Goal: Transaction & Acquisition: Obtain resource

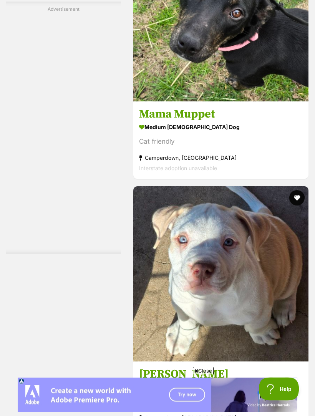
scroll to position [2366, 0]
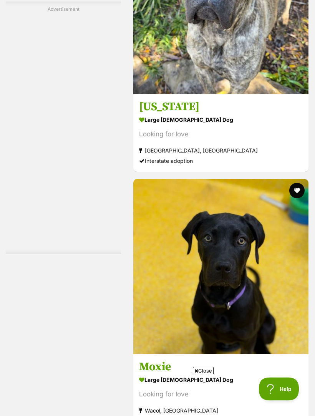
scroll to position [2364, 0]
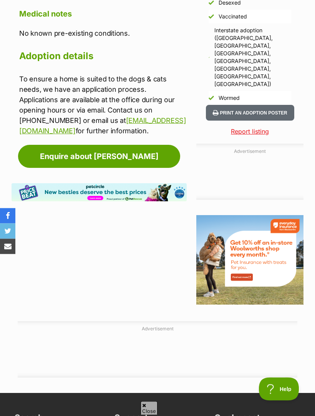
scroll to position [724, 0]
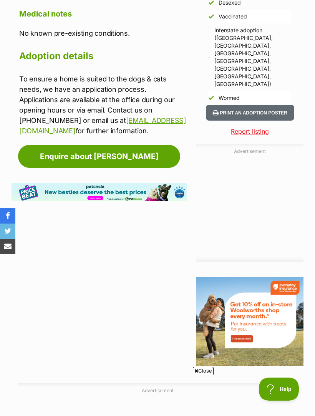
click at [61, 117] on link "[EMAIL_ADDRESS][DOMAIN_NAME]" at bounding box center [102, 125] width 167 height 18
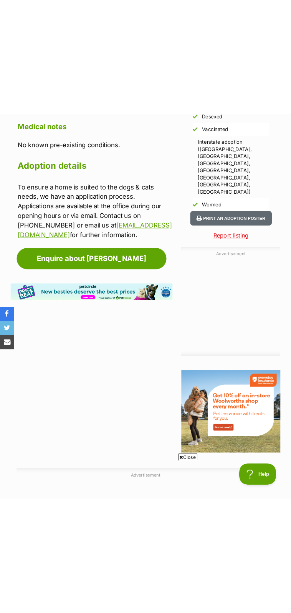
scroll to position [899, 0]
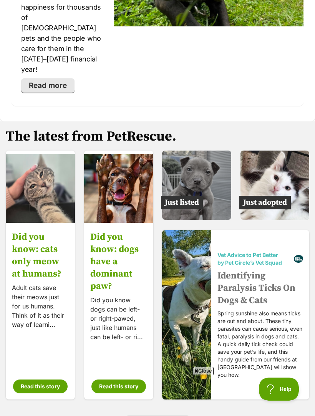
scroll to position [1724, 0]
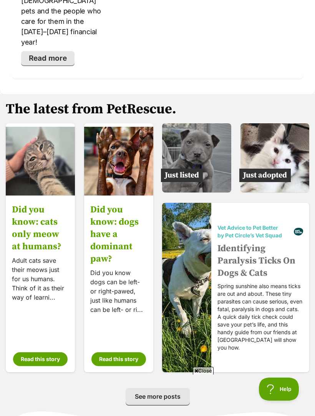
click at [285, 128] on img at bounding box center [274, 157] width 69 height 69
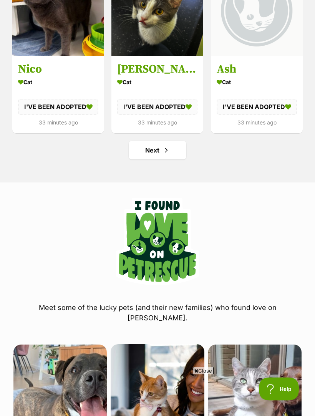
scroll to position [1007, 0]
click at [171, 149] on link "Next" at bounding box center [158, 150] width 58 height 18
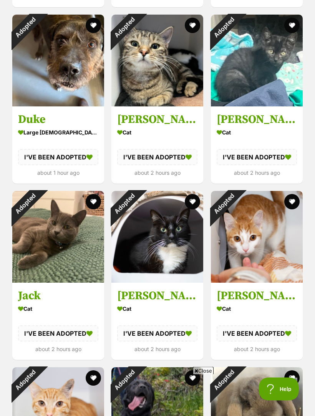
scroll to position [604, 0]
click at [38, 40] on div "Adopted" at bounding box center [25, 28] width 26 height 26
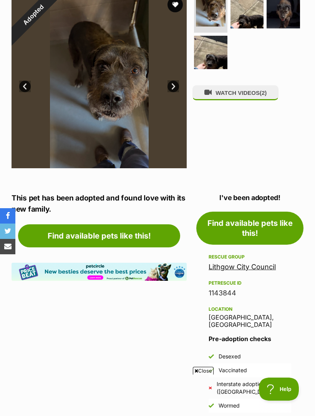
click at [278, 262] on div "Lithgow City Council" at bounding box center [250, 267] width 83 height 11
click at [255, 263] on link "Lithgow City Council" at bounding box center [242, 267] width 67 height 8
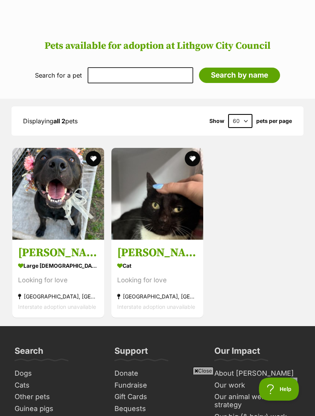
click at [58, 245] on h3 "Tucker" at bounding box center [58, 252] width 80 height 15
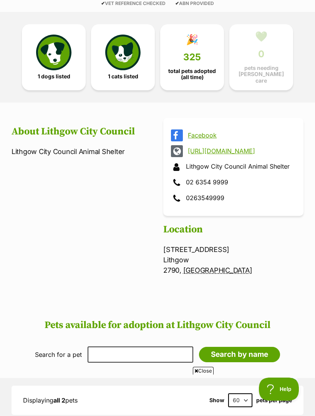
scroll to position [164, 0]
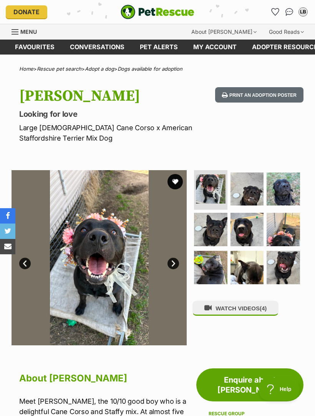
click at [253, 186] on img at bounding box center [246, 188] width 33 height 33
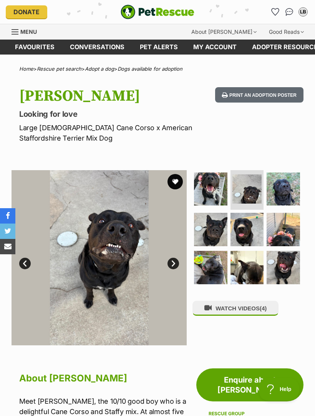
click at [292, 185] on img at bounding box center [283, 188] width 33 height 33
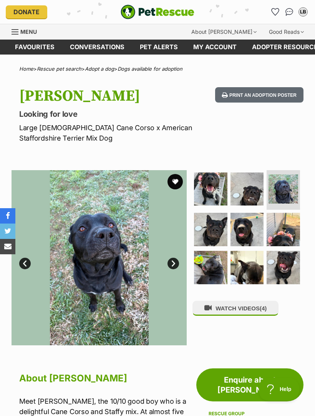
click at [214, 226] on img at bounding box center [210, 229] width 33 height 33
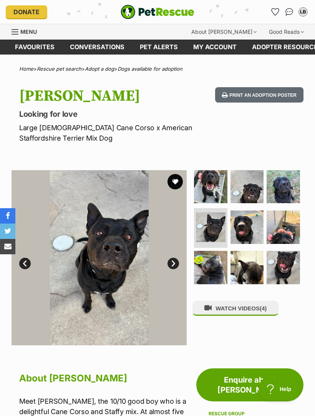
click at [253, 222] on img at bounding box center [246, 226] width 33 height 33
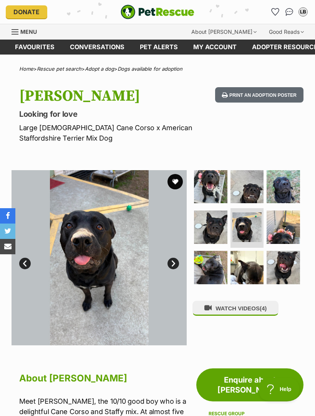
click at [291, 225] on img at bounding box center [283, 226] width 33 height 33
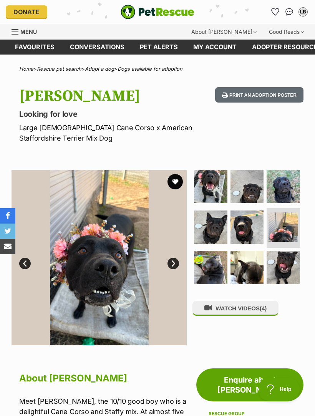
click at [209, 269] on img at bounding box center [210, 267] width 33 height 33
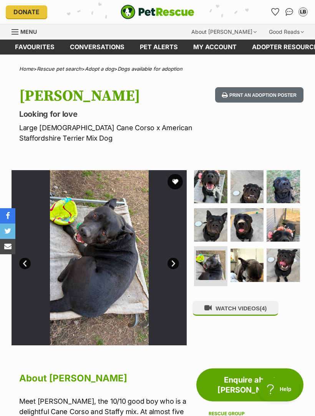
click at [250, 260] on img at bounding box center [246, 264] width 33 height 33
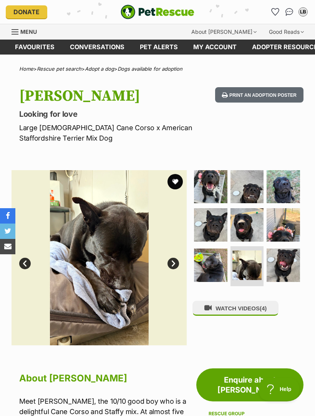
click at [294, 255] on img at bounding box center [283, 264] width 33 height 33
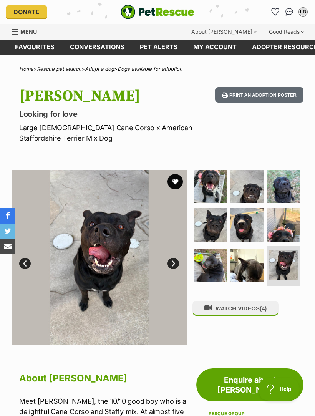
click at [254, 302] on button "WATCH VIDEOS (4)" at bounding box center [235, 308] width 86 height 15
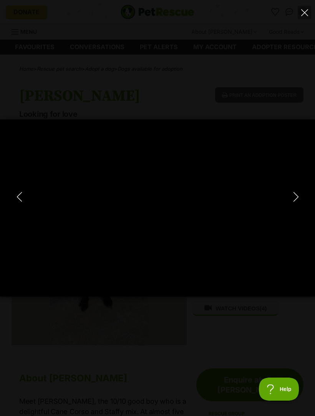
type input "100"
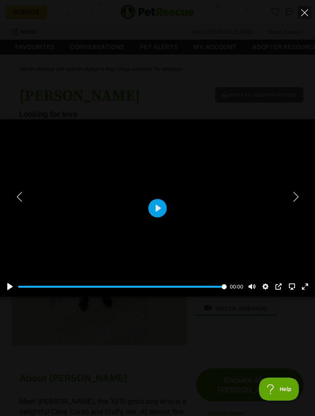
click at [301, 197] on button "Next" at bounding box center [295, 196] width 15 height 19
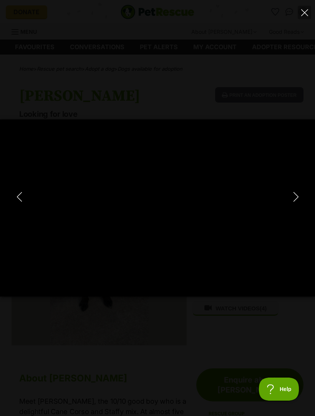
type input "100"
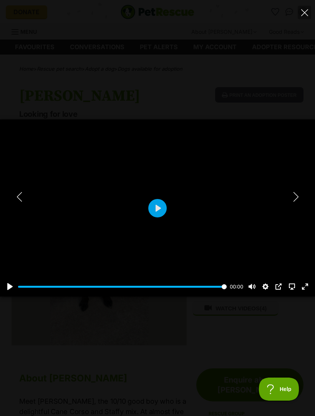
click at [297, 199] on icon "Next" at bounding box center [296, 197] width 10 height 10
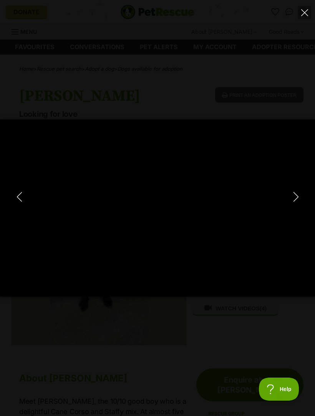
type input "100"
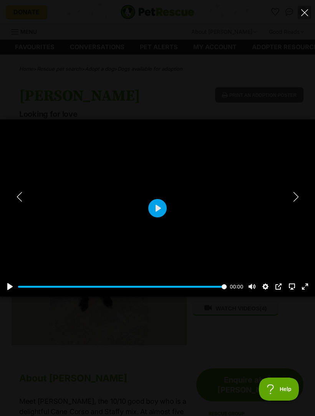
click at [300, 196] on icon "Next" at bounding box center [296, 197] width 10 height 10
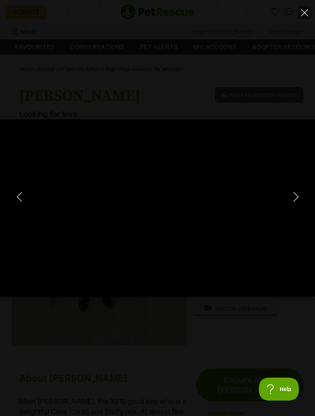
type input "100"
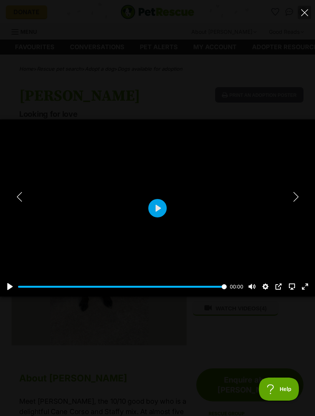
click at [306, 10] on icon "Close" at bounding box center [304, 12] width 7 height 7
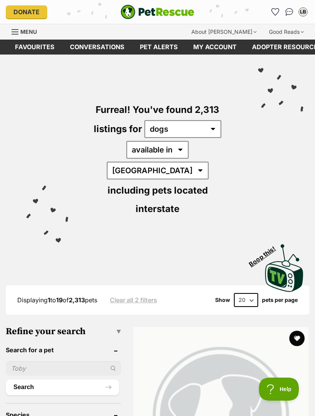
click at [173, 10] on img "PetRescue" at bounding box center [158, 12] width 74 height 15
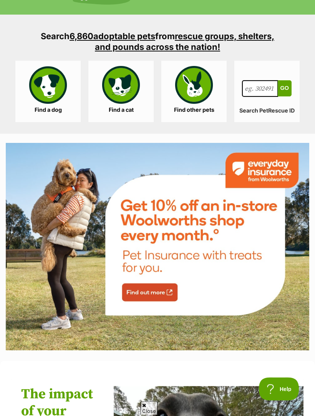
scroll to position [1300, 0]
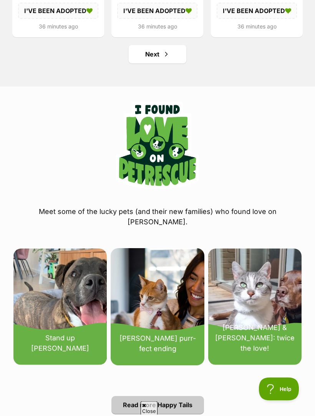
scroll to position [1041, 0]
click at [166, 55] on span "Next page" at bounding box center [166, 54] width 8 height 9
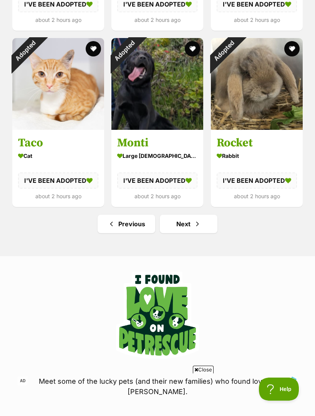
click at [200, 219] on span "Next page" at bounding box center [198, 223] width 8 height 9
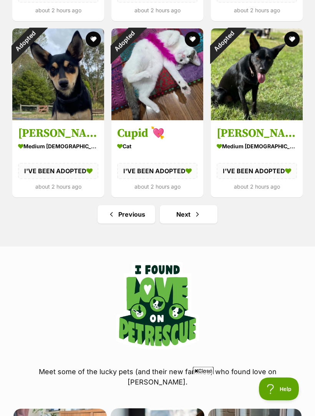
scroll to position [971, 0]
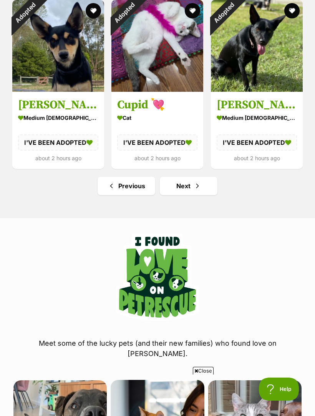
click at [194, 183] on span "Next page" at bounding box center [198, 185] width 8 height 9
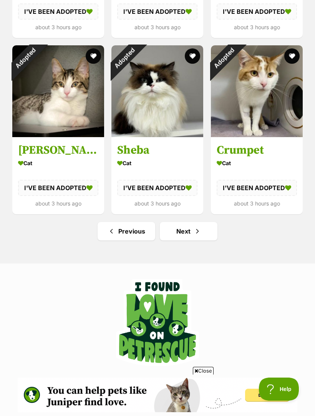
click at [187, 230] on link "Next" at bounding box center [189, 231] width 58 height 18
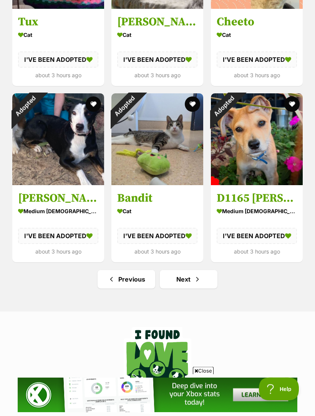
scroll to position [878, 0]
click at [198, 275] on span "Next page" at bounding box center [198, 279] width 8 height 9
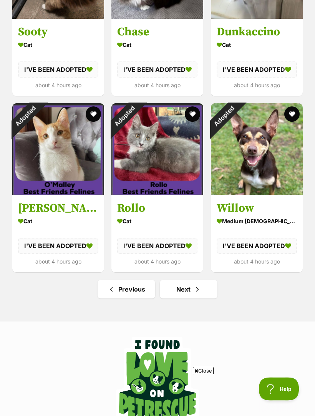
scroll to position [868, 0]
click at [201, 286] on span "Next page" at bounding box center [198, 289] width 8 height 9
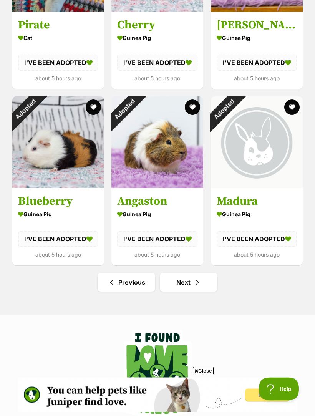
scroll to position [874, 0]
click at [192, 282] on link "Next" at bounding box center [189, 282] width 58 height 18
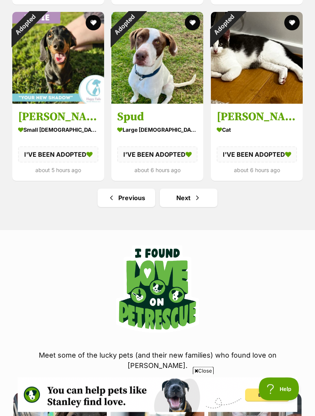
scroll to position [969, 0]
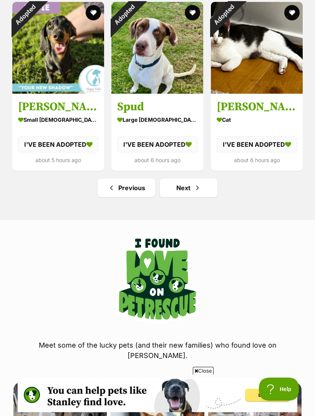
click at [191, 184] on link "Next" at bounding box center [189, 188] width 58 height 18
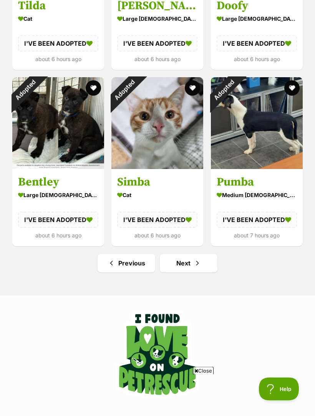
scroll to position [903, 0]
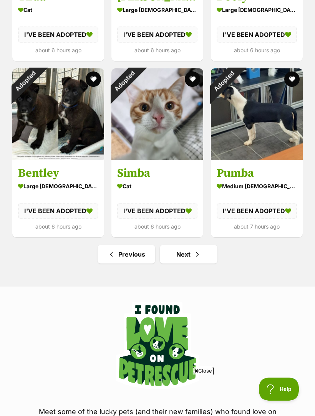
click at [203, 250] on link "Next" at bounding box center [189, 254] width 58 height 18
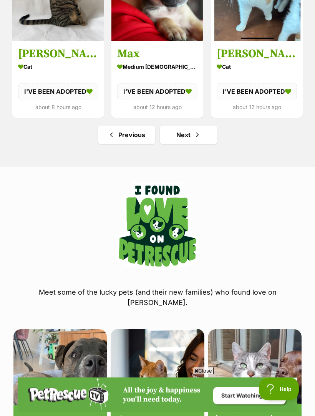
scroll to position [1025, 0]
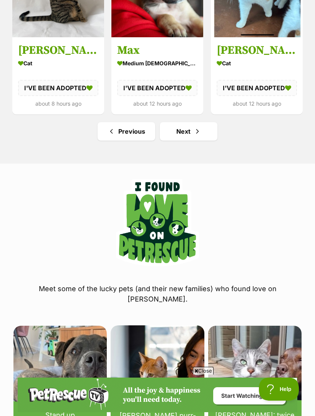
click at [195, 131] on span "Next page" at bounding box center [198, 131] width 8 height 9
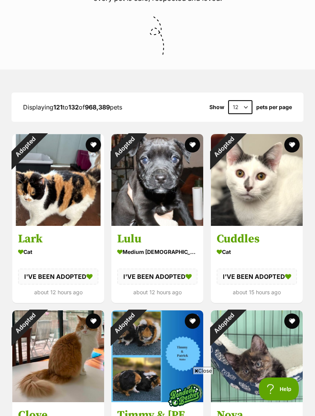
scroll to position [306, 0]
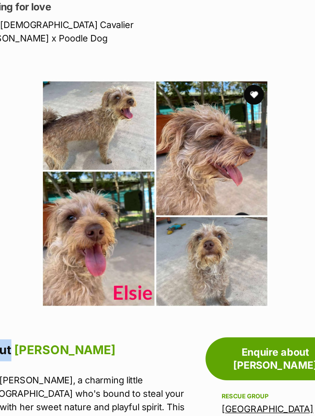
click at [234, 131] on section "Available 0 of 1 images Next Prev 1" at bounding box center [157, 145] width 315 height 187
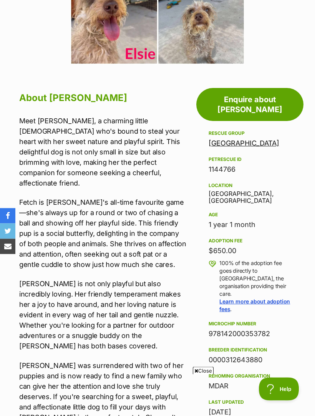
scroll to position [280, 0]
click at [251, 139] on link "Maryborough Animal Refuge" at bounding box center [244, 143] width 71 height 8
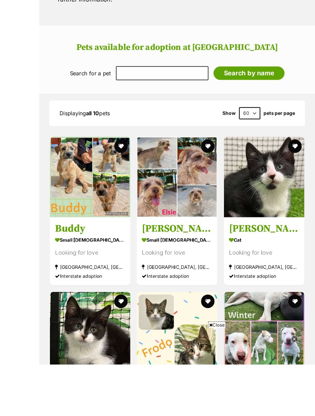
scroll to position [589, 0]
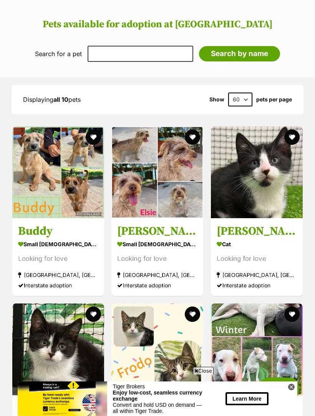
click at [170, 224] on h3 "[PERSON_NAME]" at bounding box center [157, 231] width 80 height 15
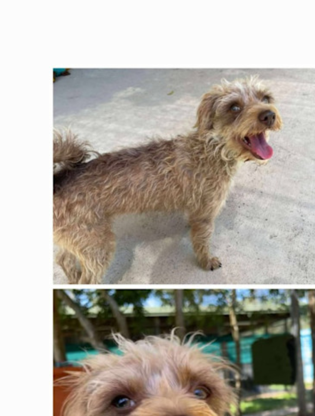
click at [84, 103] on img at bounding box center [157, 190] width 175 height 175
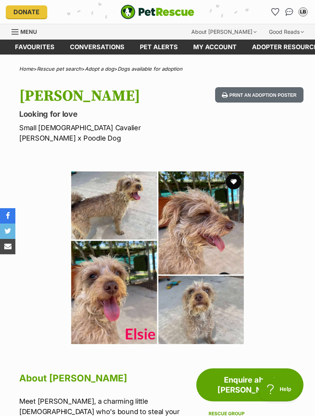
click at [278, 10] on icon "Favourites" at bounding box center [275, 11] width 7 height 7
click at [31, 46] on link "Favourites" at bounding box center [34, 47] width 55 height 15
click at [276, 11] on icon "Favourites" at bounding box center [275, 11] width 7 height 7
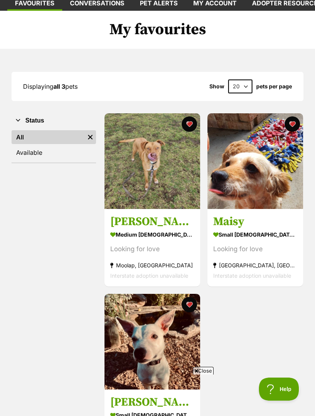
scroll to position [46, 0]
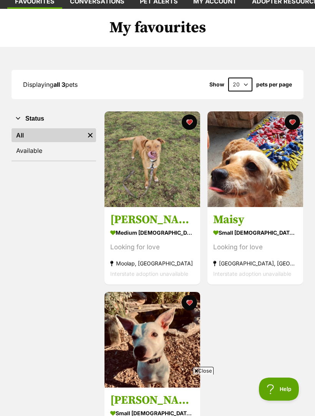
click at [294, 123] on button "favourite" at bounding box center [291, 121] width 15 height 15
click at [192, 122] on button "favourite" at bounding box center [189, 121] width 15 height 15
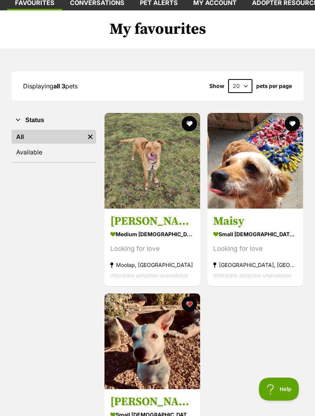
scroll to position [0, 0]
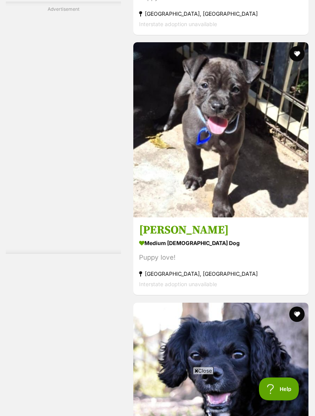
scroll to position [2501, 0]
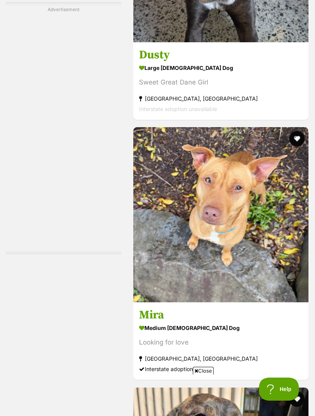
scroll to position [2419, 0]
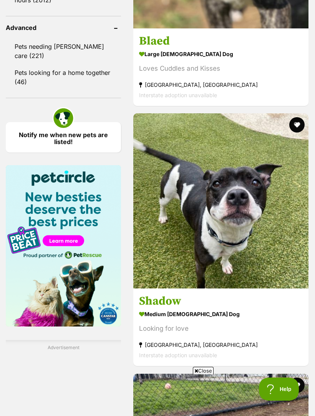
scroll to position [1088, 0]
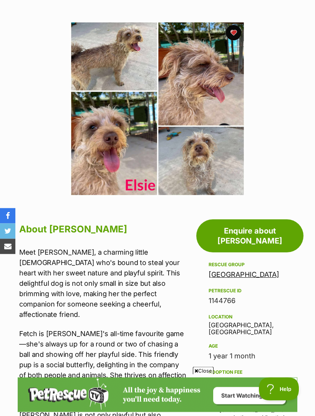
scroll to position [245, 0]
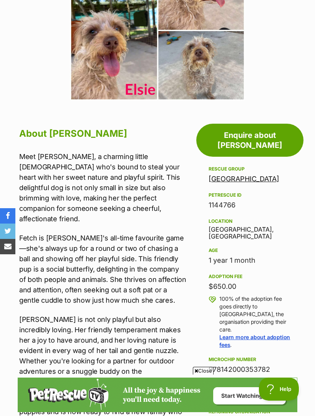
click at [228, 175] on link "Maryborough Animal Refuge" at bounding box center [244, 179] width 71 height 8
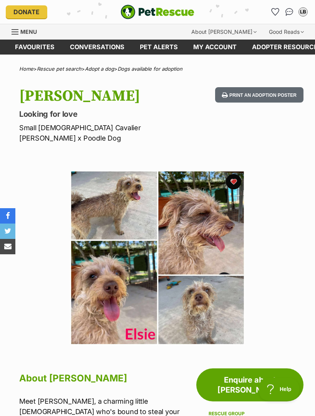
click at [263, 94] on button "Print an adoption poster" at bounding box center [259, 95] width 88 height 16
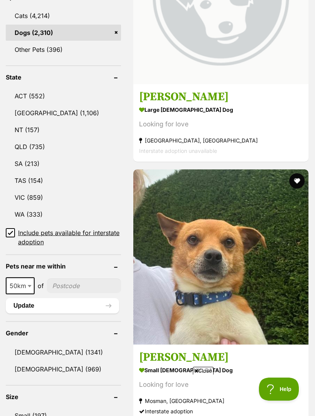
scroll to position [372, 0]
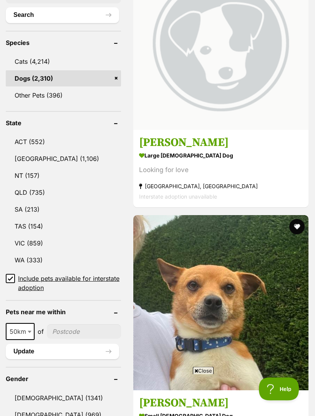
click at [33, 151] on link "[GEOGRAPHIC_DATA] (1,106)" at bounding box center [63, 159] width 115 height 16
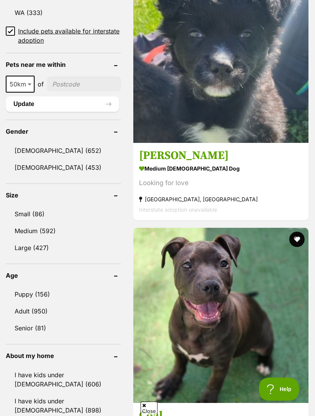
scroll to position [650, 0]
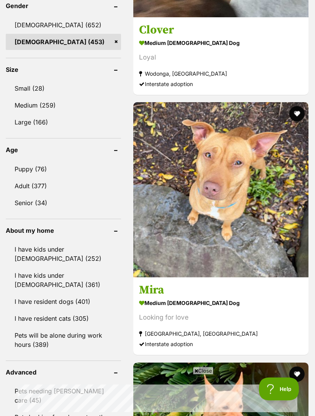
scroll to position [763, 0]
click at [28, 80] on link "Small (28)" at bounding box center [63, 88] width 115 height 16
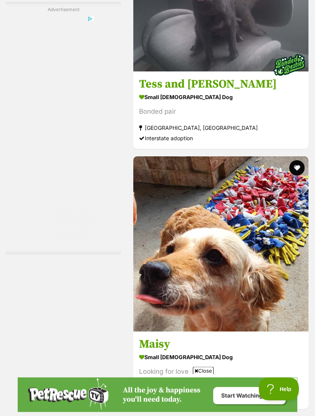
scroll to position [2345, 0]
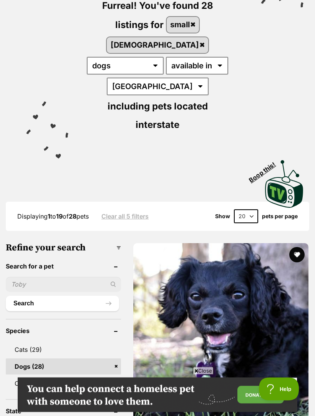
scroll to position [0, 0]
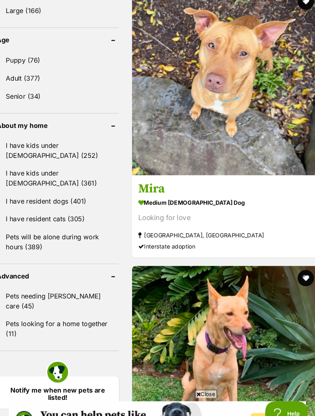
scroll to position [875, 0]
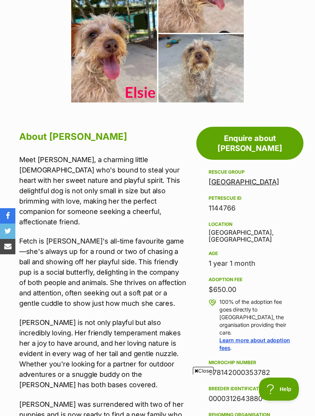
click at [232, 178] on link "[GEOGRAPHIC_DATA]" at bounding box center [244, 182] width 71 height 8
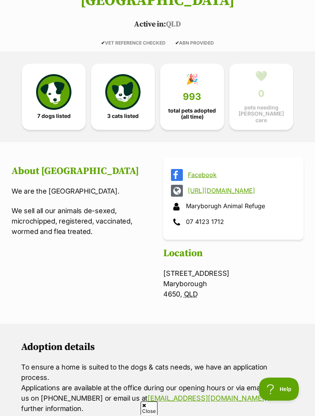
scroll to position [218, 0]
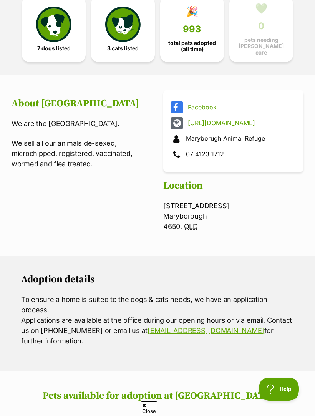
click at [204, 104] on link "Facebook" at bounding box center [240, 107] width 105 height 7
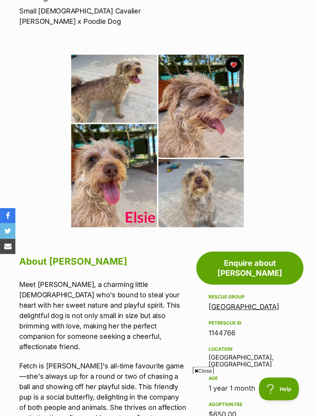
scroll to position [135, 0]
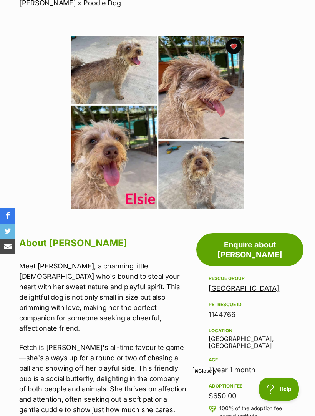
click at [232, 284] on link "[GEOGRAPHIC_DATA]" at bounding box center [244, 288] width 71 height 8
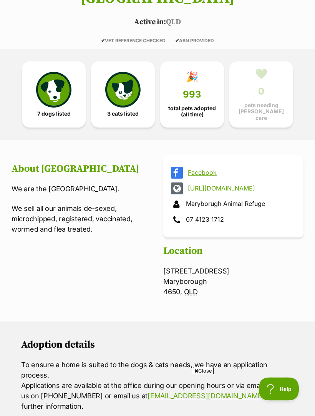
scroll to position [152, 0]
click at [51, 85] on img at bounding box center [53, 89] width 35 height 35
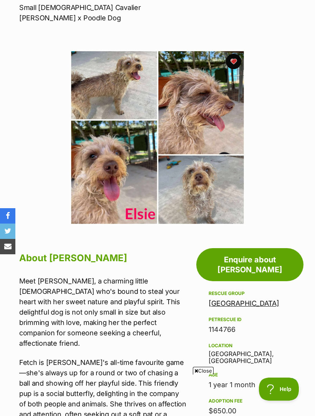
scroll to position [227, 0]
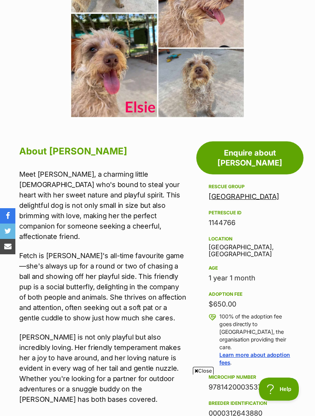
click at [235, 192] on link "[GEOGRAPHIC_DATA]" at bounding box center [244, 196] width 71 height 8
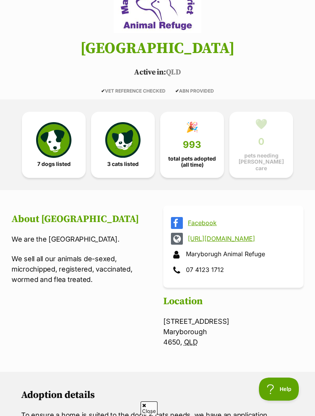
scroll to position [127, 0]
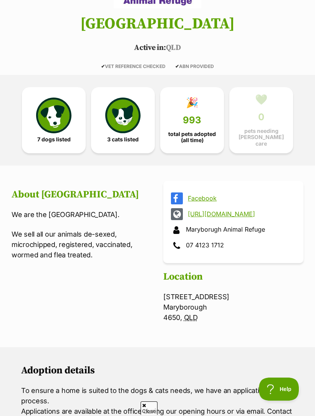
click at [196, 195] on link "Facebook" at bounding box center [240, 198] width 105 height 7
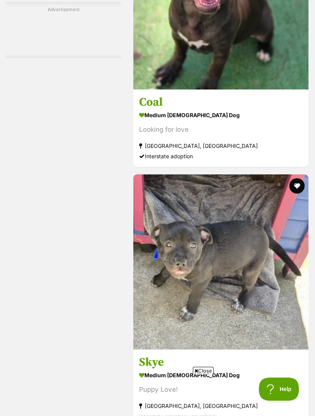
scroll to position [2372, 0]
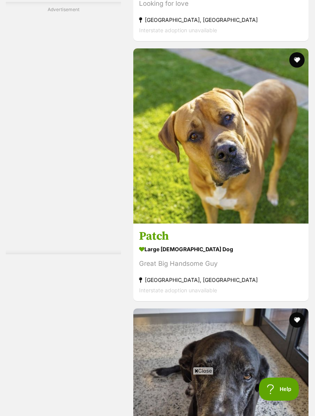
scroll to position [0, 115]
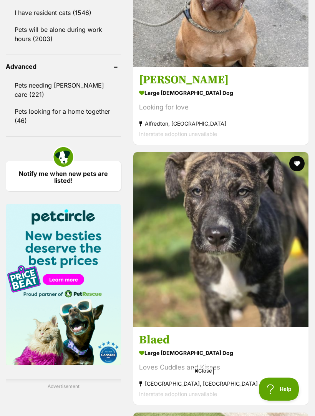
scroll to position [1050, 0]
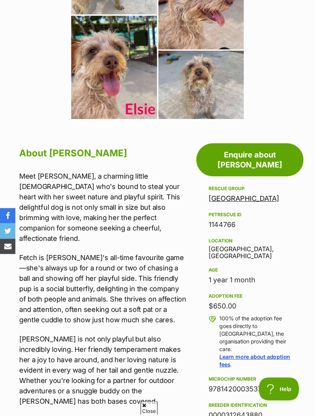
scroll to position [225, 0]
click at [235, 194] on link "[GEOGRAPHIC_DATA]" at bounding box center [244, 198] width 71 height 8
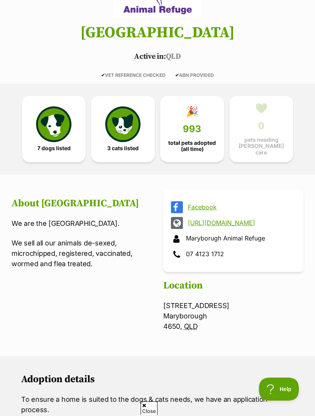
scroll to position [145, 0]
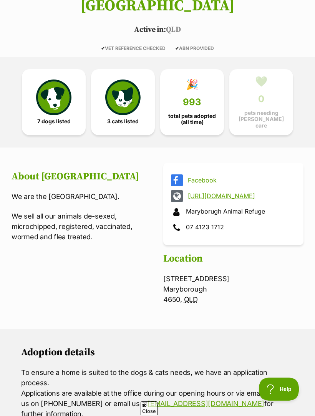
click at [199, 178] on link "Facebook" at bounding box center [240, 180] width 105 height 7
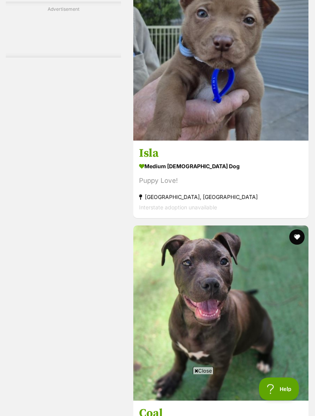
scroll to position [2322, 0]
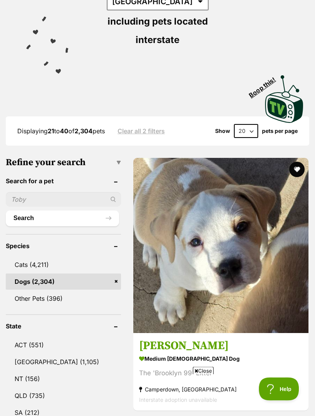
scroll to position [254, 0]
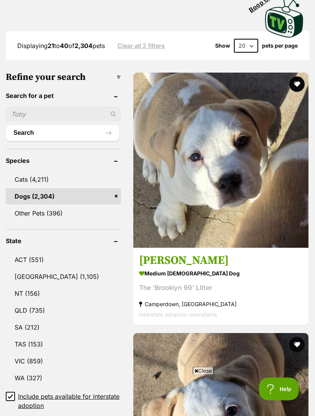
click at [30, 269] on link "NSW (1,105)" at bounding box center [63, 277] width 115 height 16
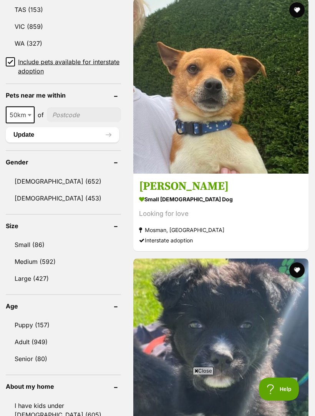
scroll to position [596, 0]
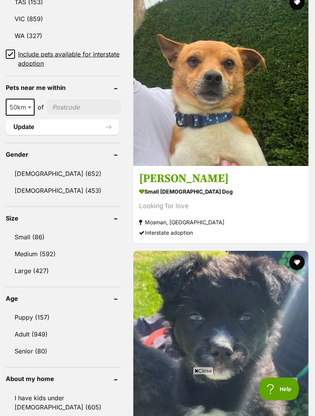
click at [39, 183] on link "Female (453)" at bounding box center [63, 191] width 115 height 16
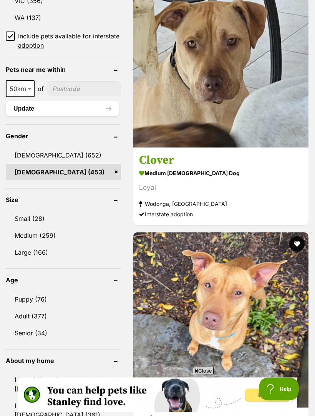
click at [30, 211] on link "Small (28)" at bounding box center [63, 219] width 115 height 16
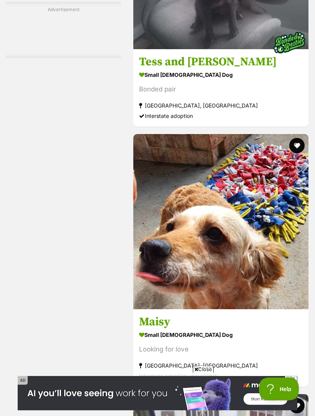
scroll to position [2368, 0]
